Goal: Task Accomplishment & Management: Use online tool/utility

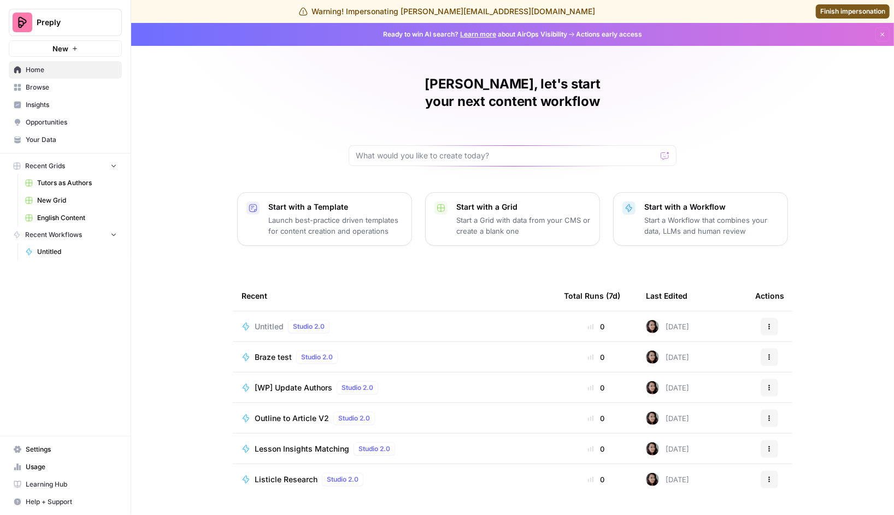
click at [356, 320] on div "Untitled Studio 2.0" at bounding box center [393, 326] width 305 height 13
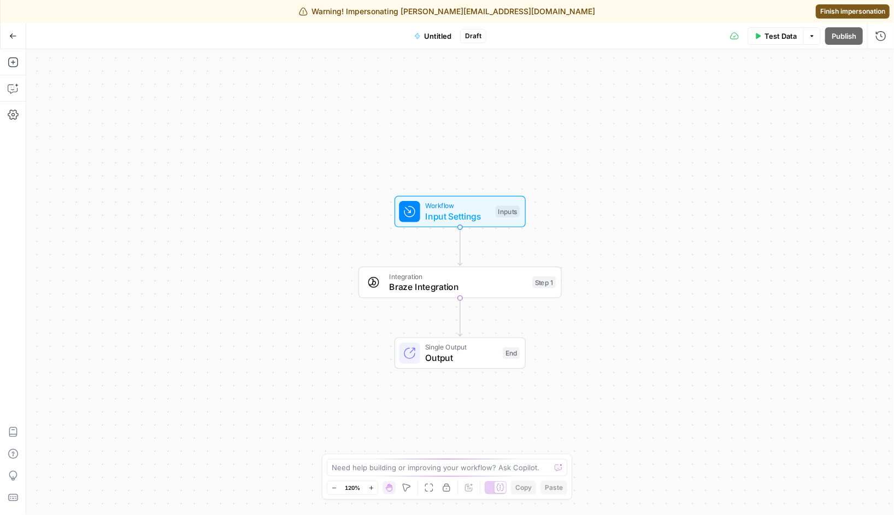
click at [398, 291] on span "Braze Integration" at bounding box center [458, 286] width 138 height 13
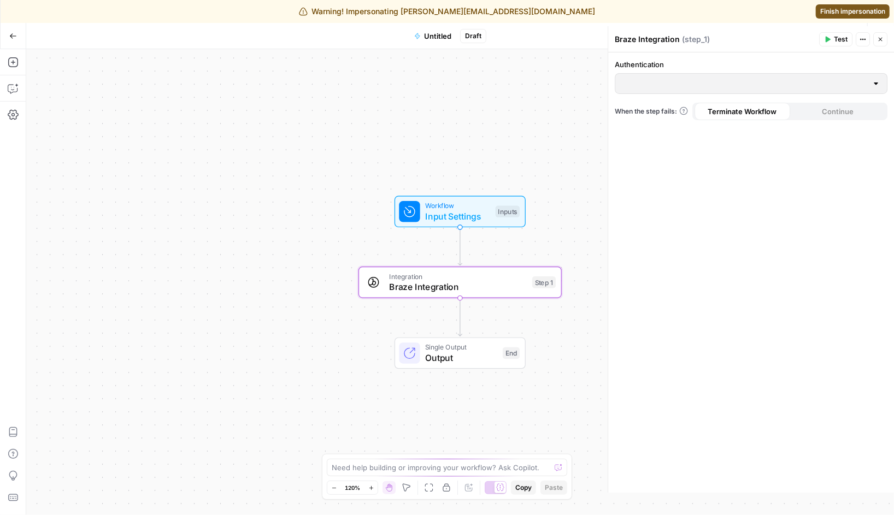
type input "Preply CRM"
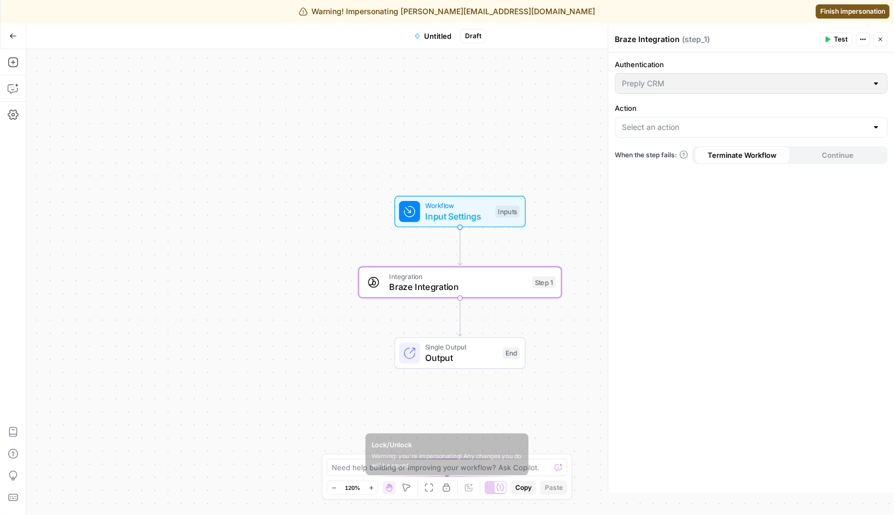
click at [444, 488] on icon "button" at bounding box center [446, 488] width 7 height 8
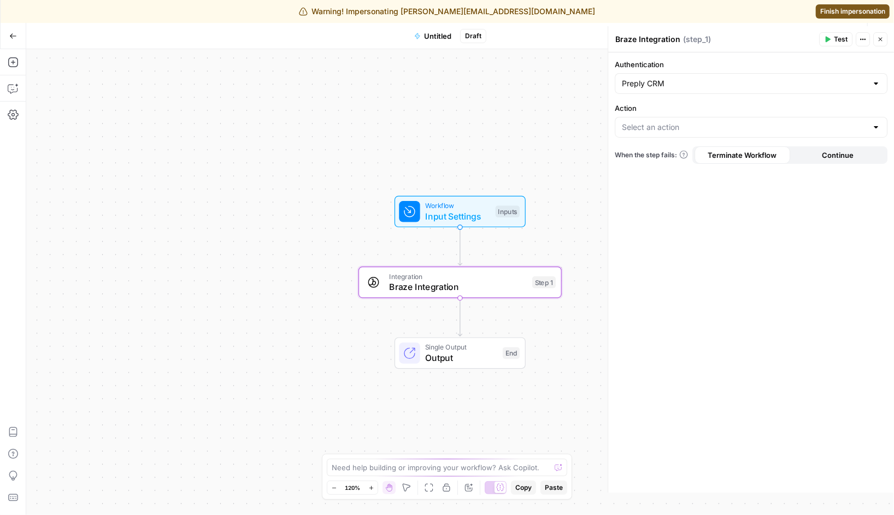
click at [683, 134] on div at bounding box center [751, 127] width 273 height 21
click at [682, 131] on input "Action" at bounding box center [744, 127] width 245 height 11
click at [679, 110] on label "Action" at bounding box center [751, 108] width 273 height 11
click at [679, 122] on input "Action" at bounding box center [744, 127] width 245 height 11
click at [659, 123] on input "Action" at bounding box center [744, 127] width 245 height 11
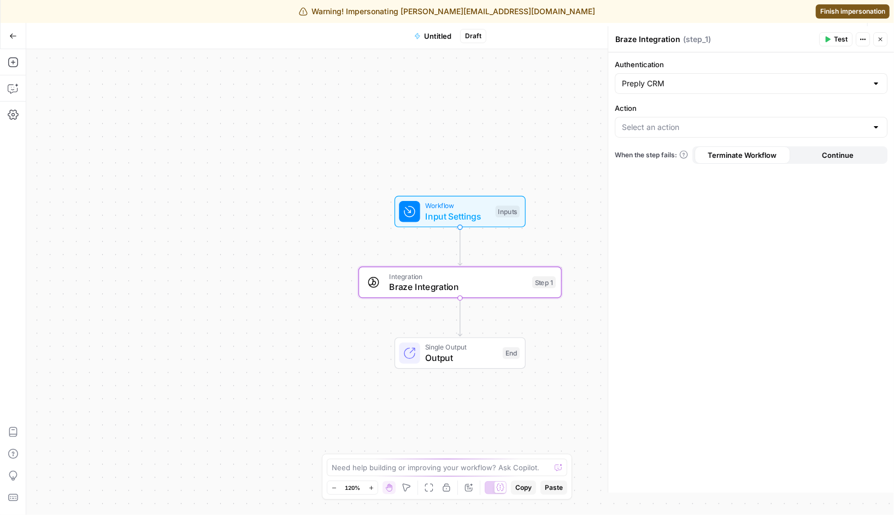
click at [658, 99] on form "Authentication Preply CRM Action When the step fails: Terminate Workflow Contin…" at bounding box center [751, 272] width 286 height 440
click at [668, 124] on input "Action" at bounding box center [744, 127] width 245 height 11
click at [675, 214] on form "Authentication Preply CRM Action When the step fails: Terminate Workflow Contin…" at bounding box center [751, 272] width 286 height 440
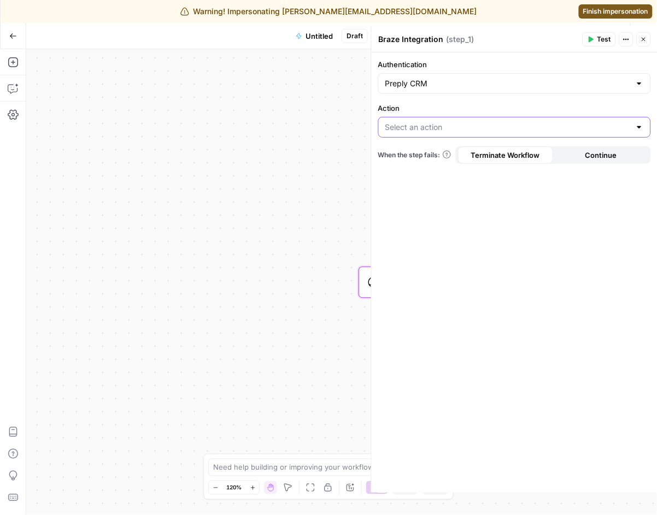
click at [528, 123] on input "Action" at bounding box center [507, 127] width 245 height 11
click at [515, 111] on label "Action" at bounding box center [514, 108] width 273 height 11
click at [515, 122] on input "Action" at bounding box center [507, 127] width 245 height 11
click at [638, 32] on header "Braze Integration Braze Integration ( step_1 ) Test Actions Close" at bounding box center [514, 39] width 286 height 26
click at [642, 37] on icon "button" at bounding box center [643, 39] width 7 height 7
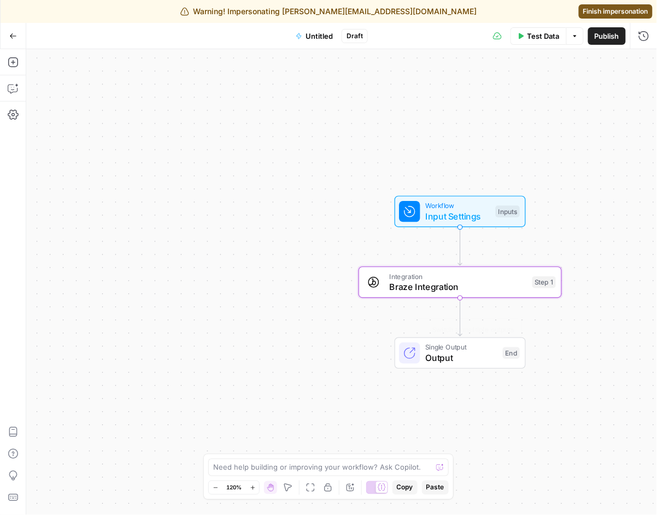
click at [410, 292] on span "Braze Integration" at bounding box center [458, 286] width 138 height 13
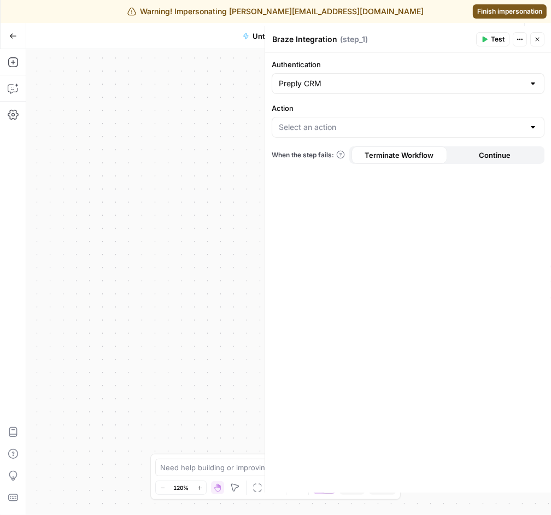
drag, startPoint x: 563, startPoint y: 142, endPoint x: 619, endPoint y: 144, distance: 56.3
click at [551, 144] on html "Warning! Impersonating [PERSON_NAME][EMAIL_ADDRESS][DOMAIN_NAME] Finish imperso…" at bounding box center [275, 257] width 551 height 515
click at [350, 321] on form "Authentication Preply CRM Action When the step fails: Terminate Workflow Contin…" at bounding box center [408, 272] width 286 height 440
click at [433, 108] on label "Action" at bounding box center [408, 108] width 273 height 11
click at [433, 122] on input "Action" at bounding box center [401, 127] width 245 height 11
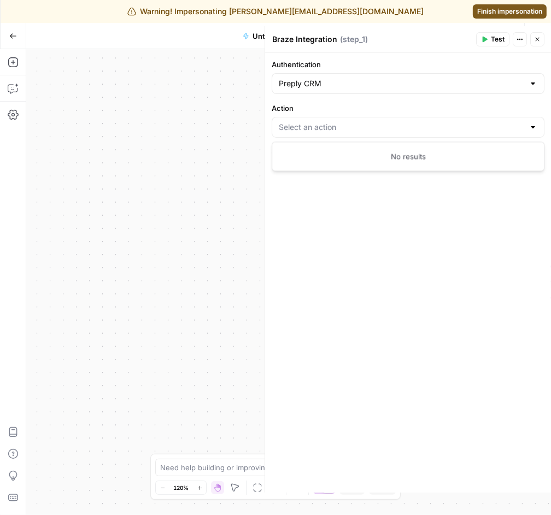
click at [433, 119] on div at bounding box center [408, 127] width 273 height 21
click at [448, 109] on label "Action" at bounding box center [408, 108] width 273 height 11
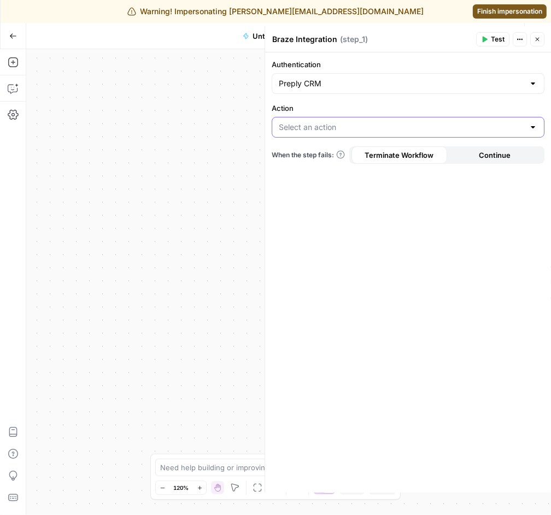
click at [448, 122] on input "Action" at bounding box center [401, 127] width 245 height 11
click at [436, 293] on form "Authentication Preply CRM Action When the step fails: Terminate Workflow Contin…" at bounding box center [408, 272] width 286 height 440
